Goal: Task Accomplishment & Management: Use online tool/utility

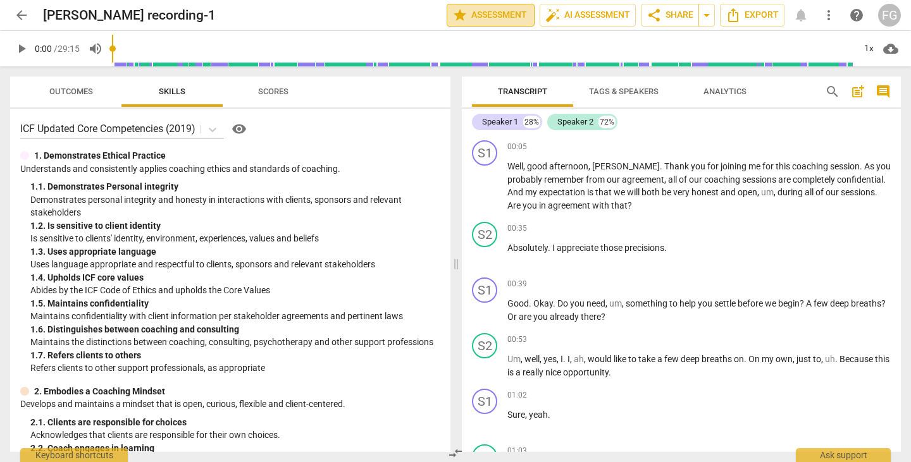
click at [508, 8] on span "star Assessment" at bounding box center [490, 15] width 77 height 15
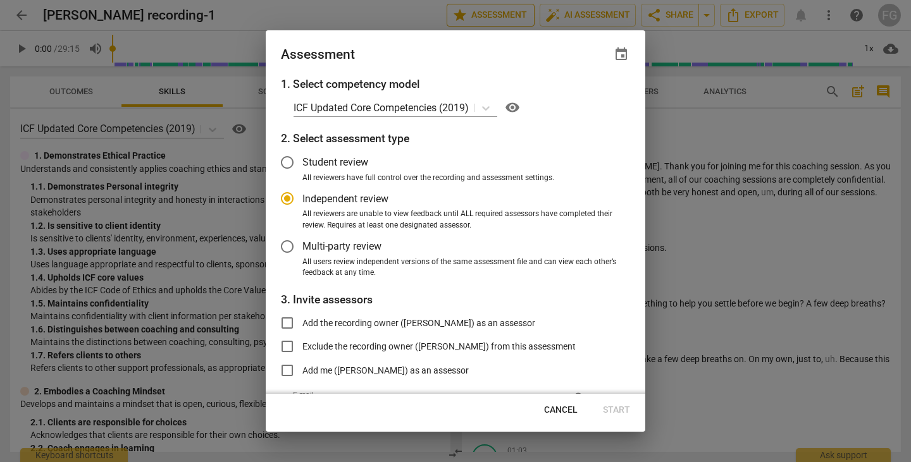
radio input "false"
click at [322, 264] on span "All users review independent versions of the same assessment file and can view …" at bounding box center [460, 268] width 317 height 22
click at [0, 0] on input "All users review independent versions of the same assessment file and can view …" at bounding box center [0, 0] width 0 height 0
radio input "false"
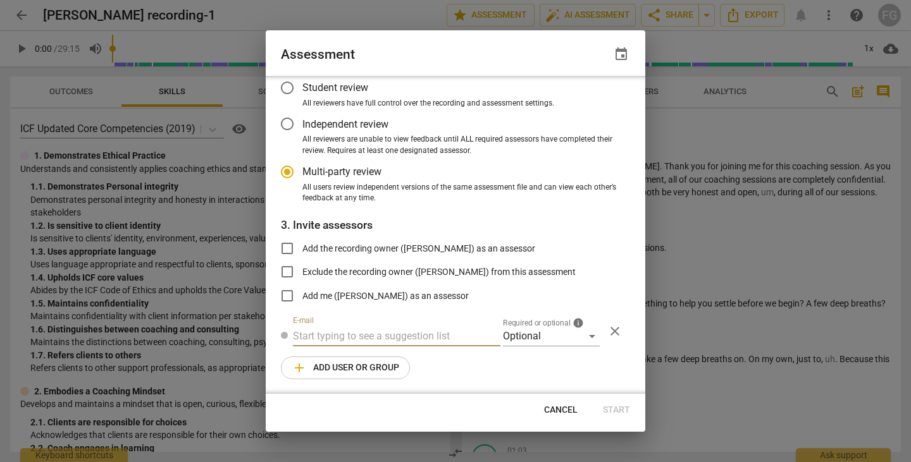
click at [317, 335] on input "text" at bounding box center [396, 336] width 207 height 20
paste input "carl.franco@invitechange.com"
type input "carl.franco@invitechange.com"
click at [529, 336] on div "Optional" at bounding box center [551, 336] width 97 height 20
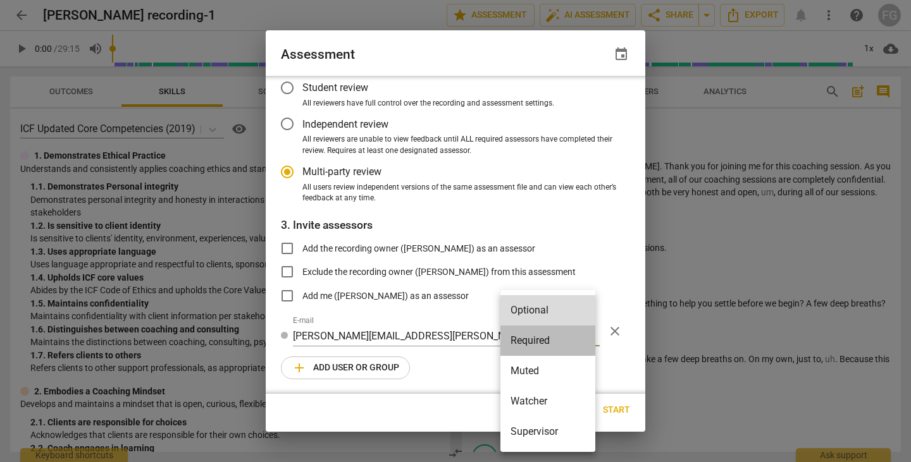
click at [532, 341] on li "Required" at bounding box center [547, 341] width 95 height 30
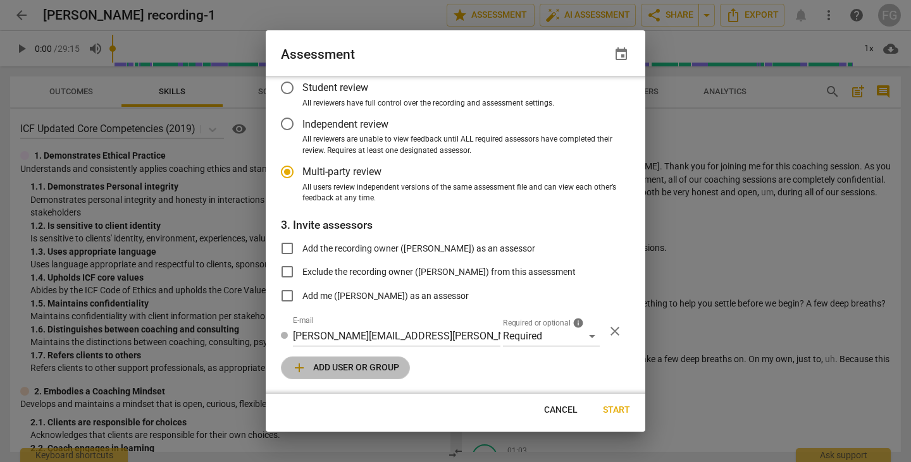
click at [354, 374] on span "add Add user or group" at bounding box center [346, 367] width 108 height 15
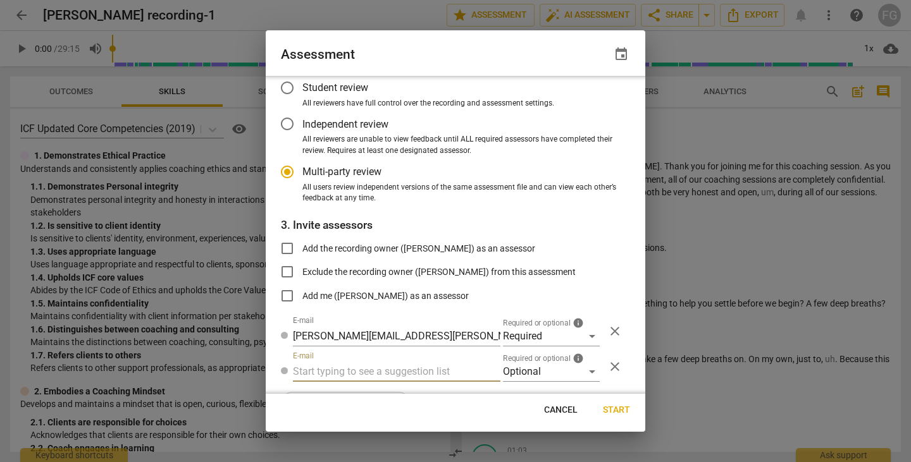
radio input "false"
type input "Rmoriarity@umc.edu"
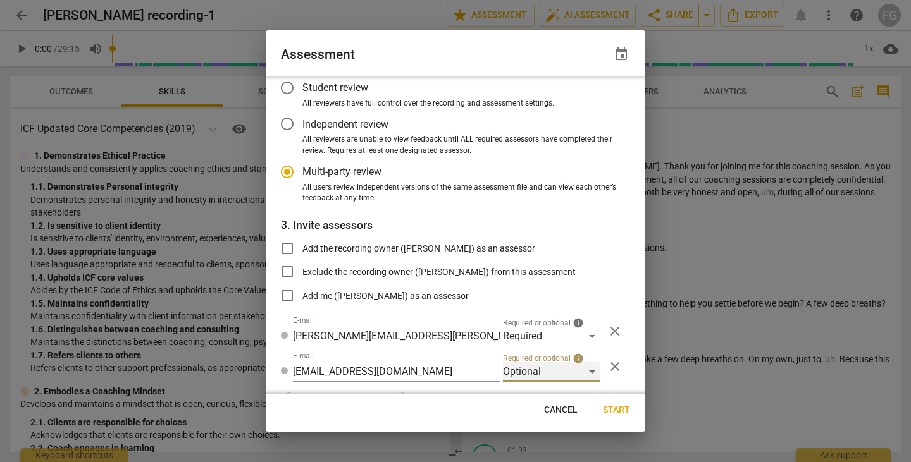
click at [524, 371] on div "Optional" at bounding box center [551, 372] width 97 height 20
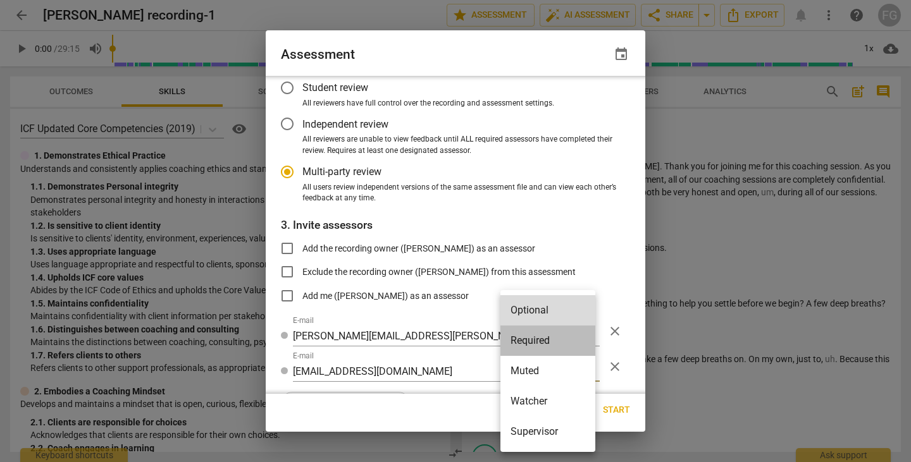
click at [543, 345] on li "Required" at bounding box center [547, 341] width 95 height 30
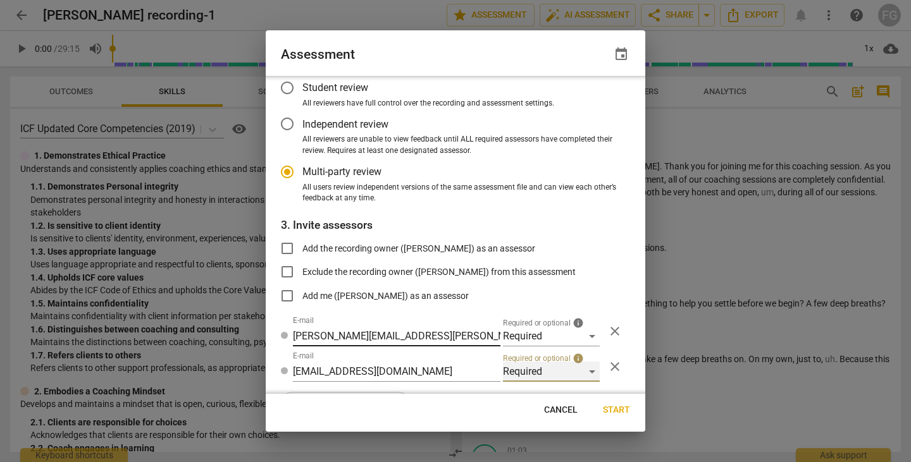
radio input "false"
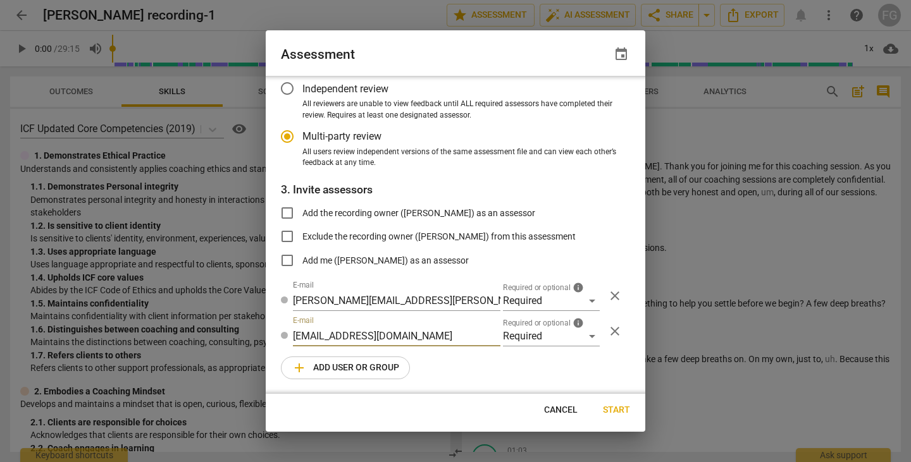
click at [300, 336] on input "Rmoriarity@umc.edu" at bounding box center [396, 336] width 207 height 20
type input "rmoriarity@umc.edu"
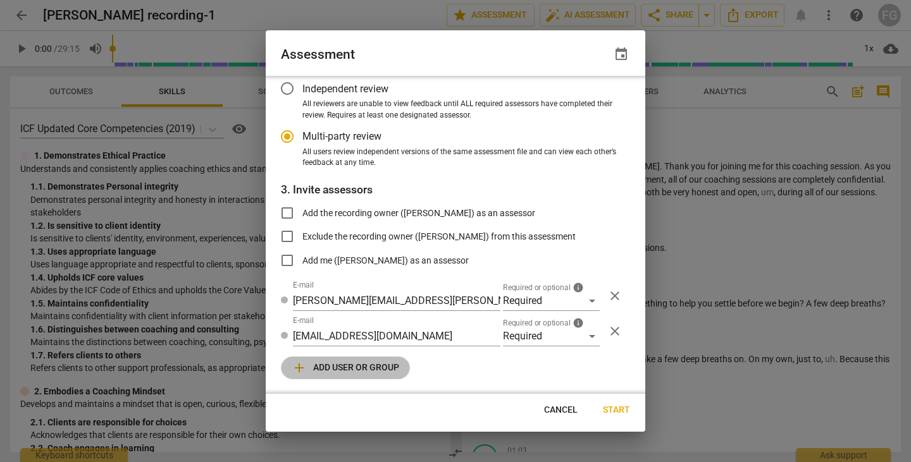
click at [326, 358] on button "add Add user or group" at bounding box center [345, 368] width 129 height 23
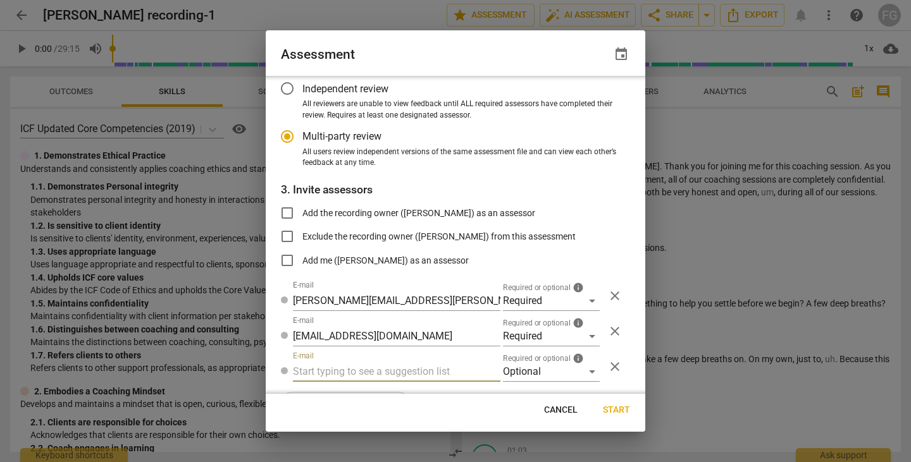
radio input "false"
click at [329, 373] on input "text" at bounding box center [396, 372] width 207 height 20
type input "fgaillour@gmail.com"
click at [515, 367] on div "Optional" at bounding box center [551, 372] width 97 height 20
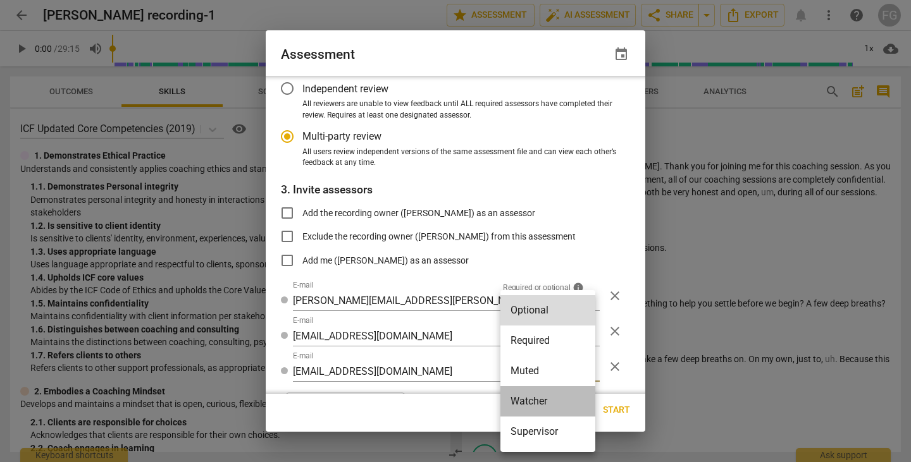
click at [529, 402] on li "Watcher" at bounding box center [547, 401] width 95 height 30
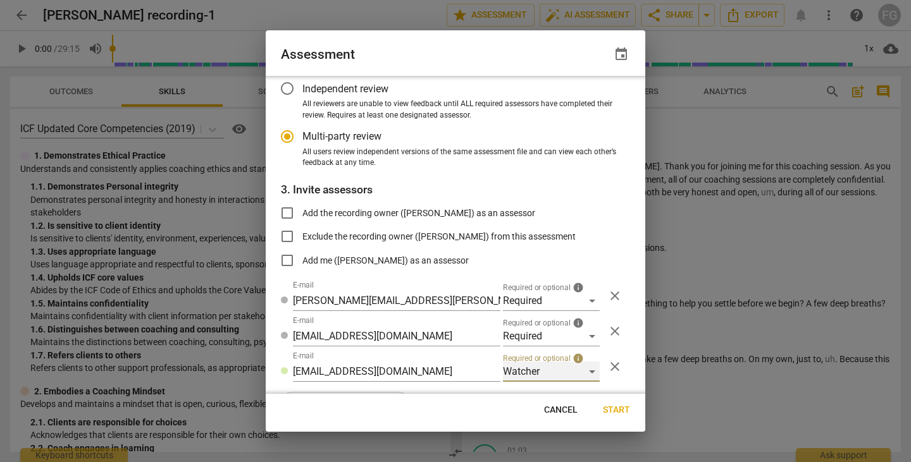
radio input "false"
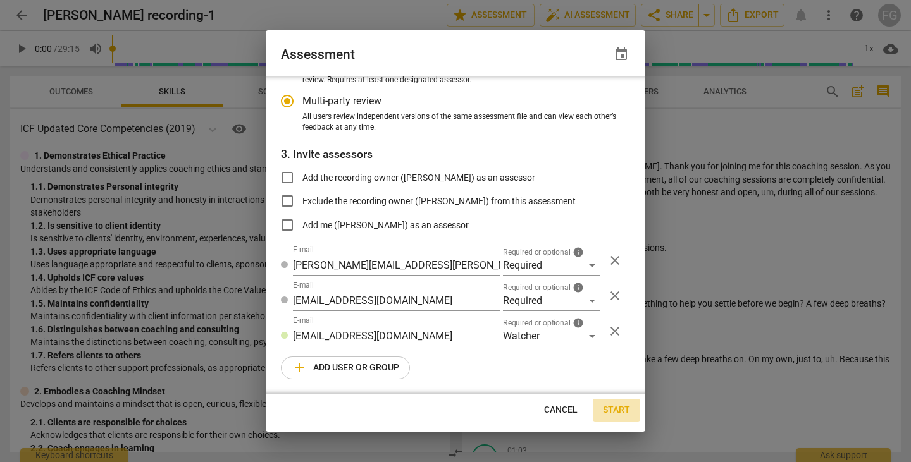
click at [620, 410] on span "Start" at bounding box center [616, 410] width 27 height 13
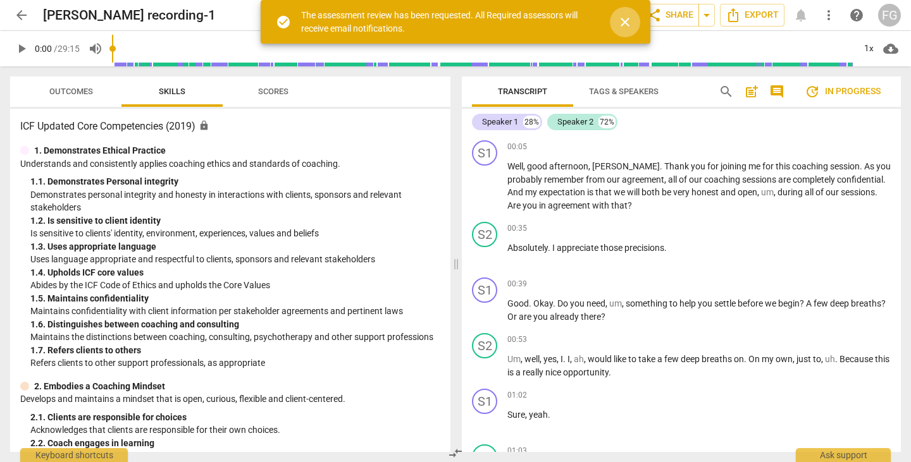
click at [633, 23] on span "close" at bounding box center [625, 22] width 30 height 15
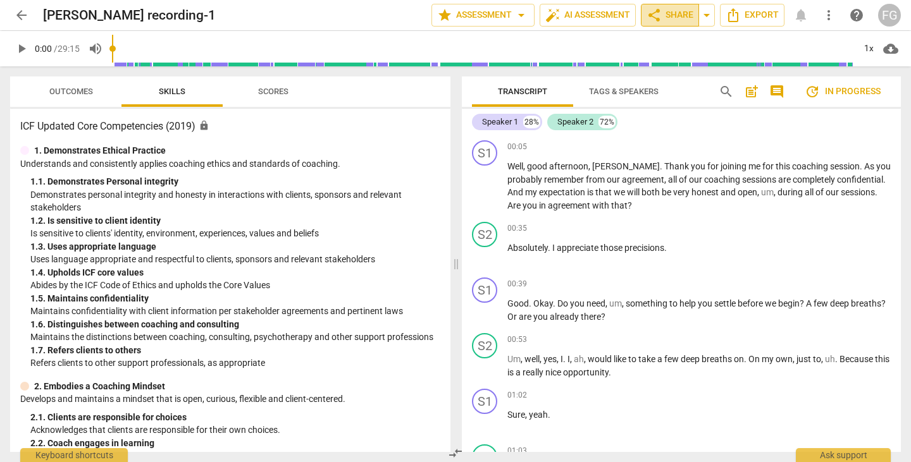
click at [668, 21] on span "share Share" at bounding box center [669, 15] width 47 height 15
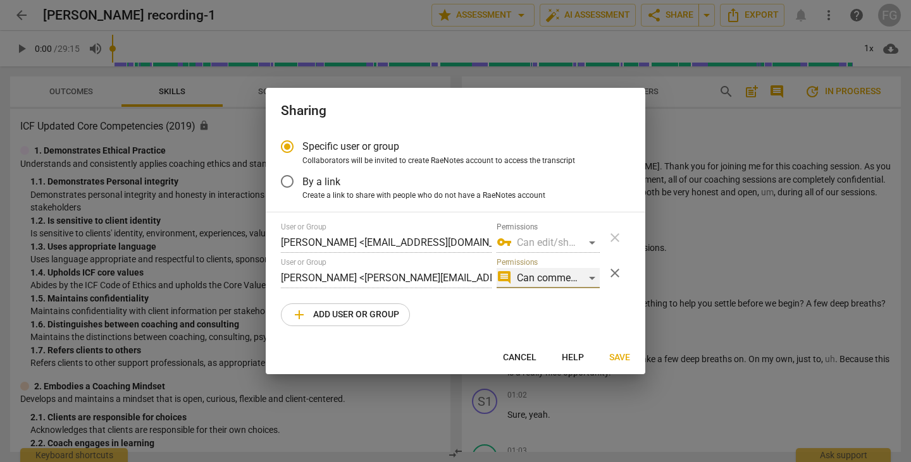
click at [590, 280] on div "comment Can comment" at bounding box center [547, 278] width 103 height 20
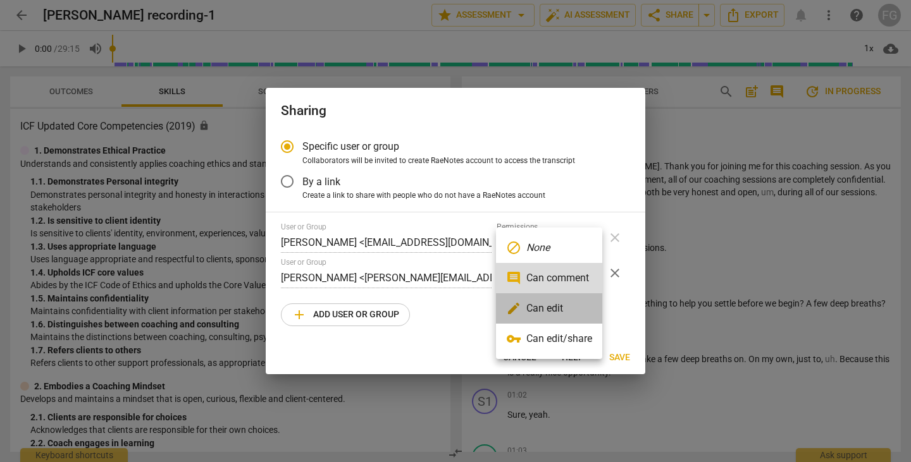
click at [577, 302] on li "edit Can edit" at bounding box center [549, 308] width 106 height 30
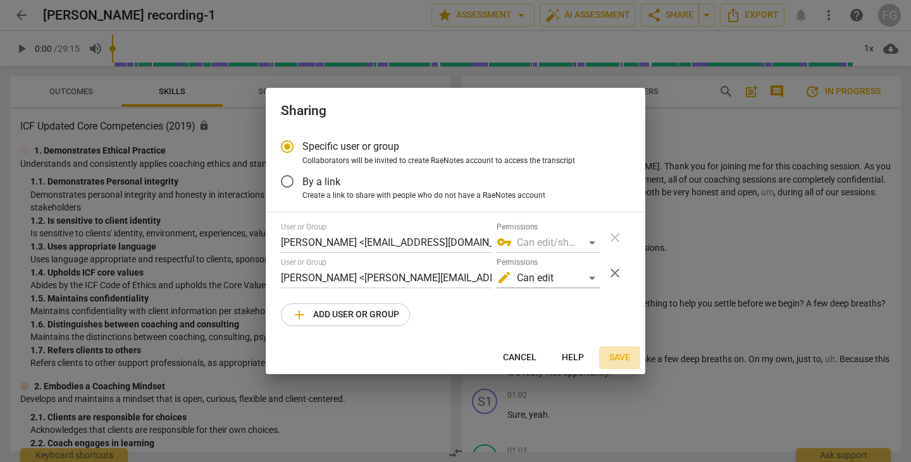
click at [625, 363] on span "Save" at bounding box center [619, 358] width 21 height 13
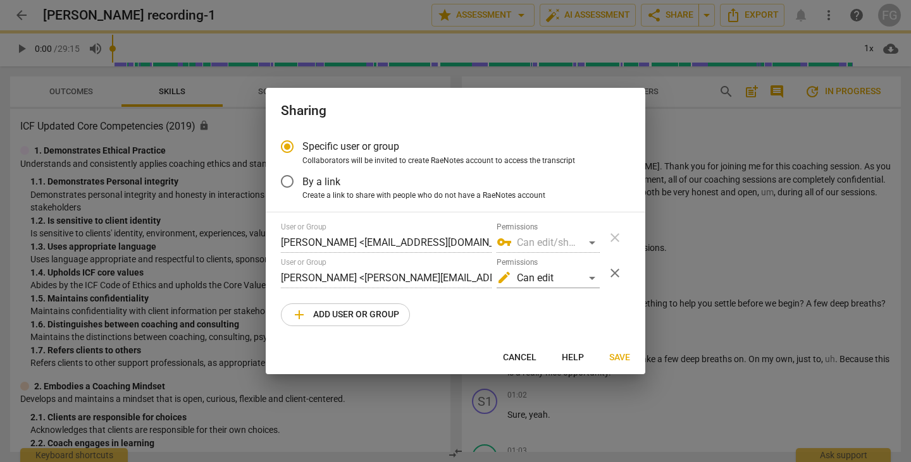
radio input "false"
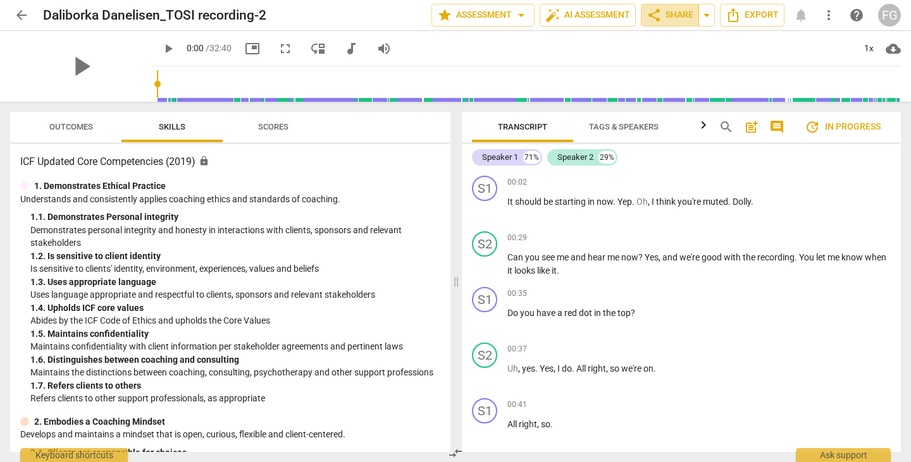
click at [656, 16] on span "share" at bounding box center [653, 15] width 15 height 15
